Goal: Information Seeking & Learning: Learn about a topic

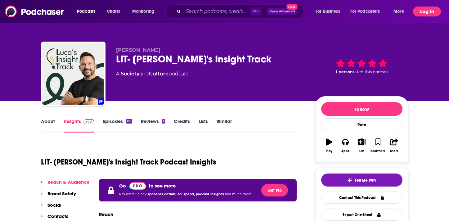
click at [428, 11] on button "Log In" at bounding box center [427, 12] width 28 height 10
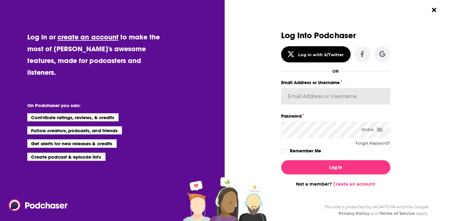
click at [311, 99] on input "Email Address or Username" at bounding box center [335, 96] width 109 height 17
type input "info@nextbroadcast.media"
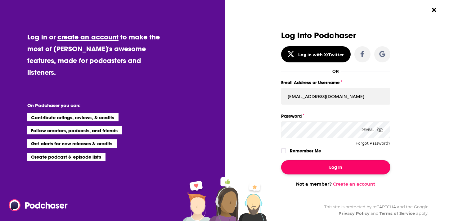
click at [332, 169] on button "Log In" at bounding box center [335, 167] width 109 height 14
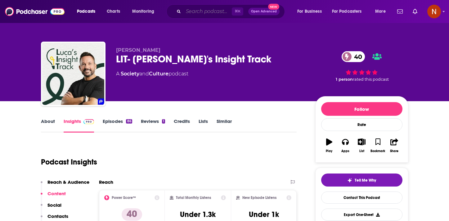
click at [196, 11] on input "Search podcasts, credits, & more..." at bounding box center [207, 12] width 48 height 10
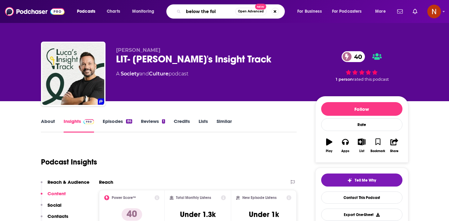
type input "below the fold"
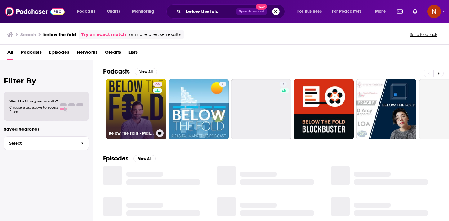
click at [131, 124] on link "35 Below The Fold - Marketing & Advertising Show" at bounding box center [136, 109] width 60 height 60
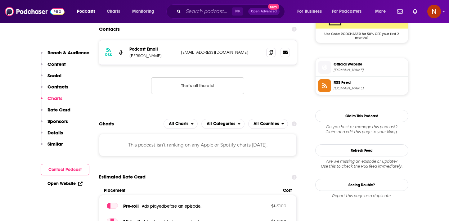
scroll to position [477, 0]
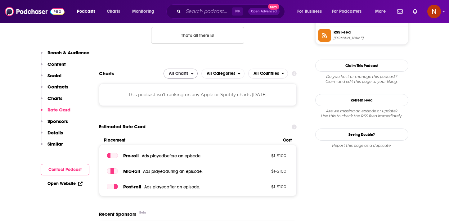
scroll to position [527, 0]
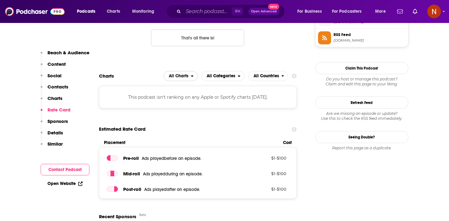
click at [189, 75] on span "All Charts" at bounding box center [177, 76] width 27 height 11
click at [181, 94] on span "Apple Charts" at bounding box center [180, 95] width 26 height 4
click at [265, 76] on span "All Countries" at bounding box center [265, 76] width 25 height 4
click at [234, 76] on span "All Categories" at bounding box center [221, 76] width 29 height 4
click at [231, 88] on span "All Categories" at bounding box center [222, 87] width 35 height 4
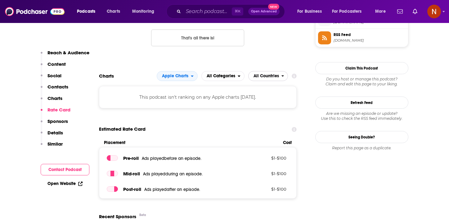
click at [275, 76] on span "All Countries" at bounding box center [265, 76] width 25 height 4
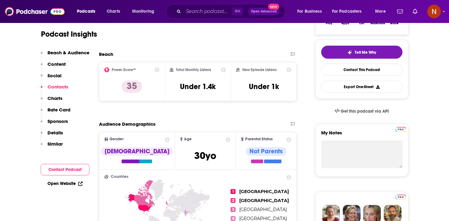
scroll to position [0, 0]
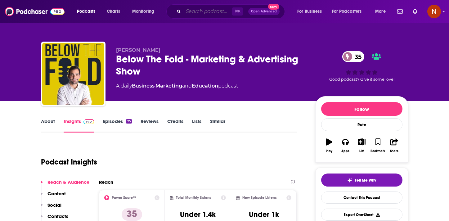
click at [201, 13] on input "Search podcasts, credits, & more..." at bounding box center [207, 12] width 48 height 10
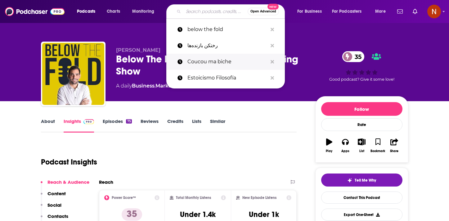
click at [199, 60] on p "Coucou ma biche" at bounding box center [227, 62] width 80 height 16
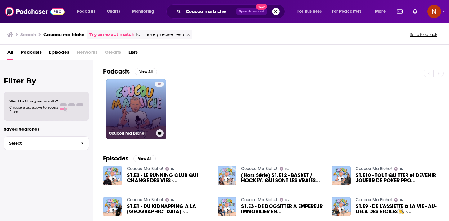
click at [139, 94] on link "16 Coucou Ma Biche!" at bounding box center [136, 109] width 60 height 60
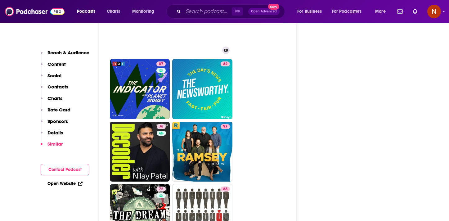
scroll to position [935, 0]
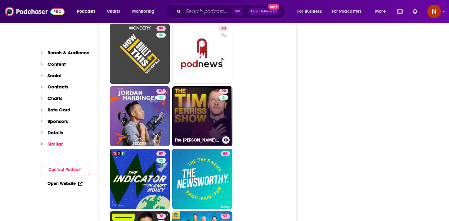
click at [200, 105] on link "90 The [PERSON_NAME] Show" at bounding box center [202, 116] width 60 height 60
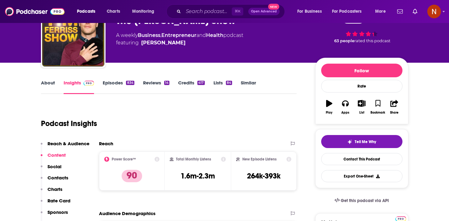
scroll to position [47, 0]
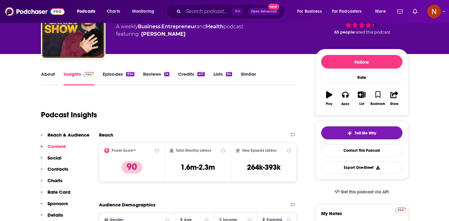
type input "[URL][DOMAIN_NAME]"
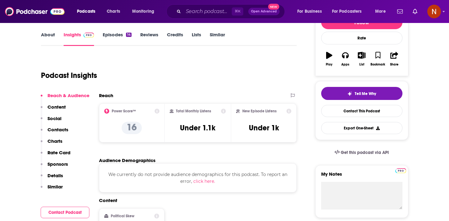
scroll to position [86, 0]
click at [157, 111] on icon at bounding box center [157, 111] width 5 height 5
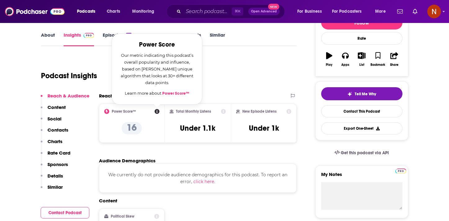
click at [174, 95] on link "Power Score™" at bounding box center [175, 93] width 27 height 5
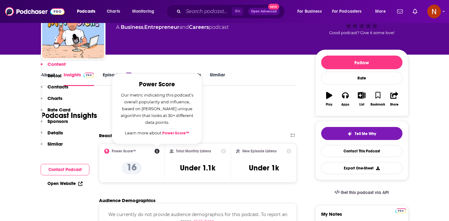
scroll to position [0, 0]
